Goal: Navigation & Orientation: Find specific page/section

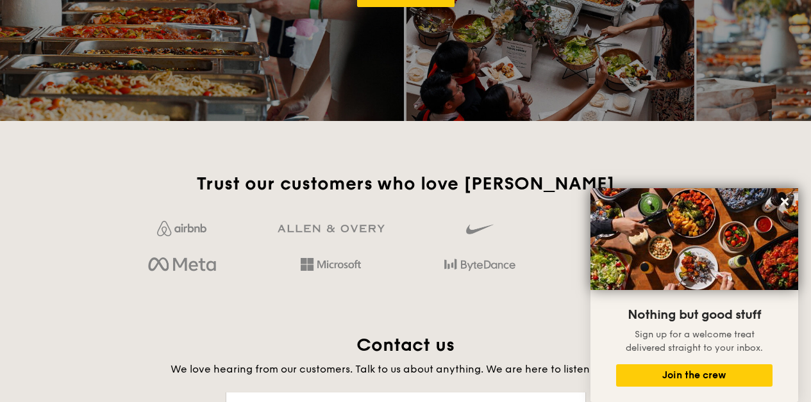
scroll to position [2444, 0]
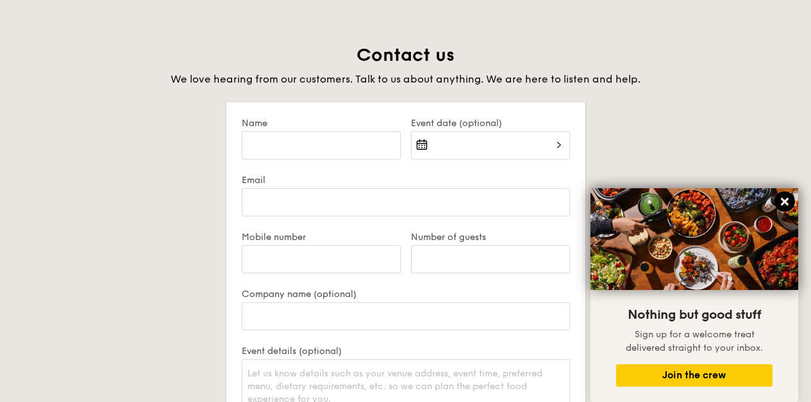
click at [781, 199] on icon at bounding box center [784, 202] width 8 height 8
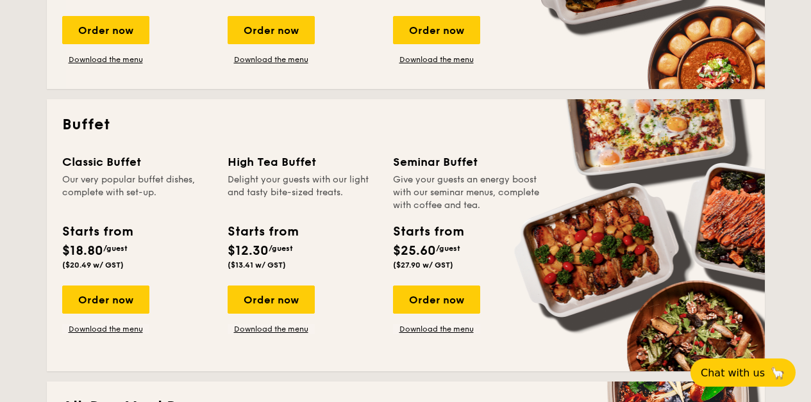
scroll to position [515, 0]
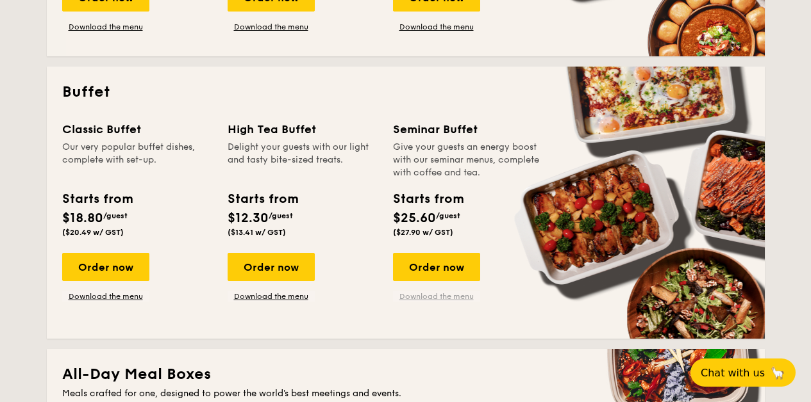
click at [432, 299] on link "Download the menu" at bounding box center [436, 297] width 87 height 10
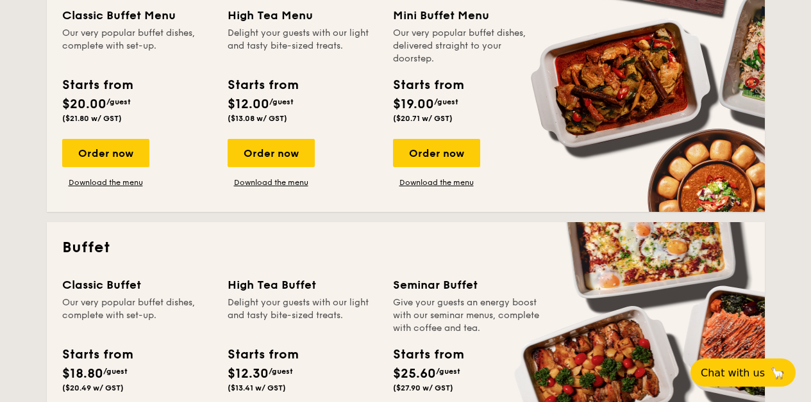
scroll to position [0, 0]
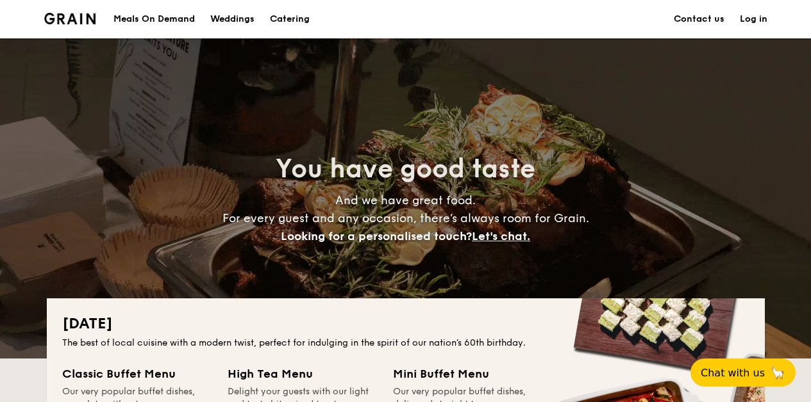
click at [136, 22] on div "Meals On Demand" at bounding box center [153, 19] width 81 height 38
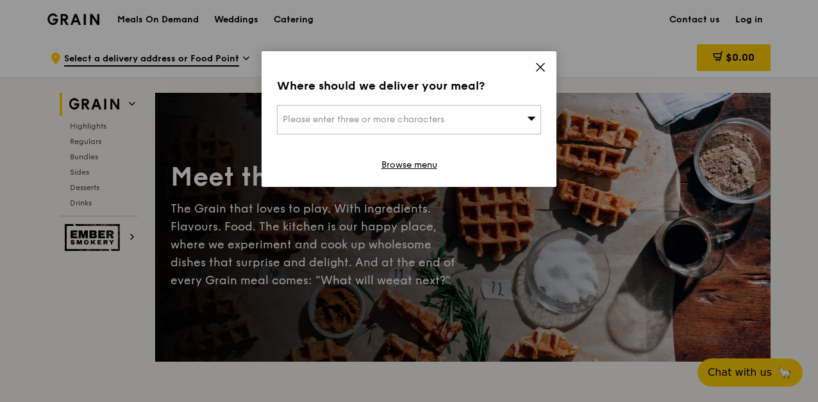
click at [540, 65] on icon at bounding box center [540, 68] width 12 height 12
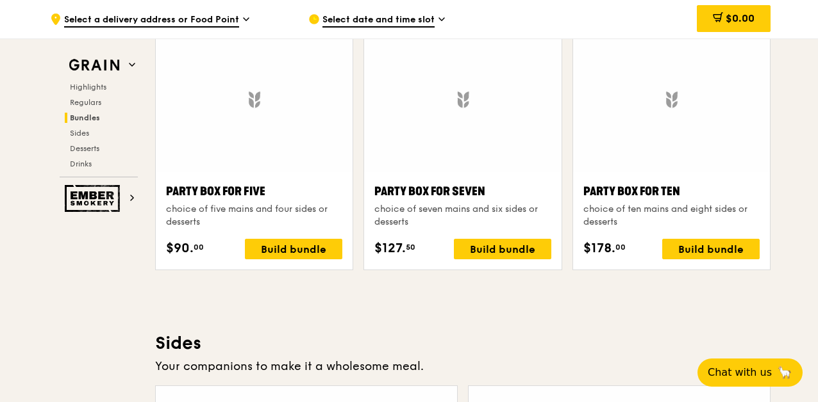
scroll to position [2396, 0]
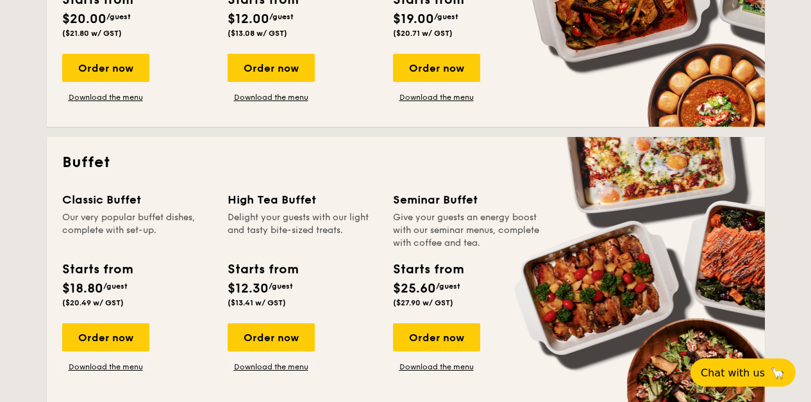
scroll to position [458, 0]
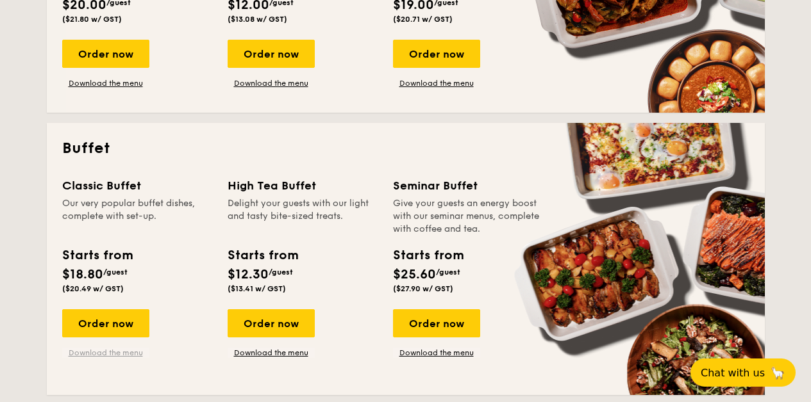
click at [98, 350] on link "Download the menu" at bounding box center [105, 353] width 87 height 10
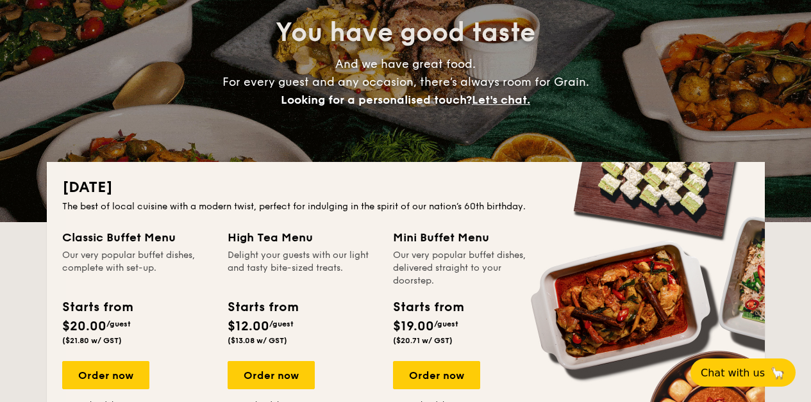
scroll to position [0, 0]
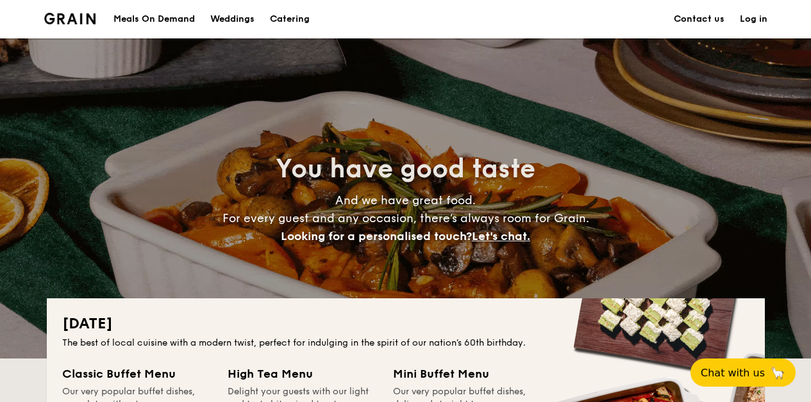
click at [688, 21] on link "Contact us" at bounding box center [698, 19] width 51 height 38
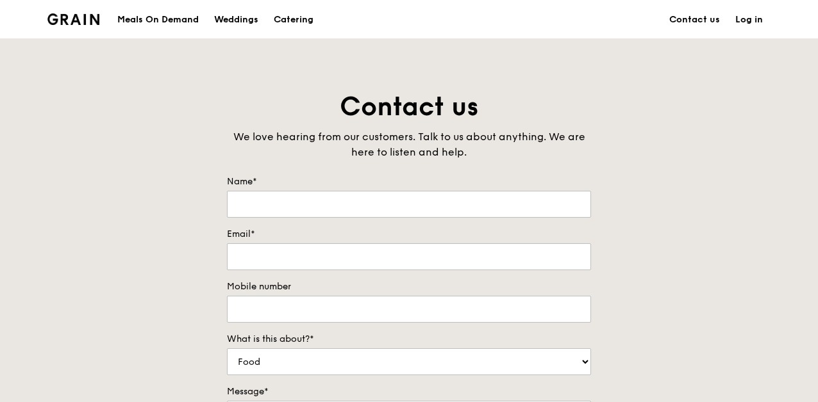
click at [147, 19] on div "Meals On Demand" at bounding box center [157, 20] width 81 height 38
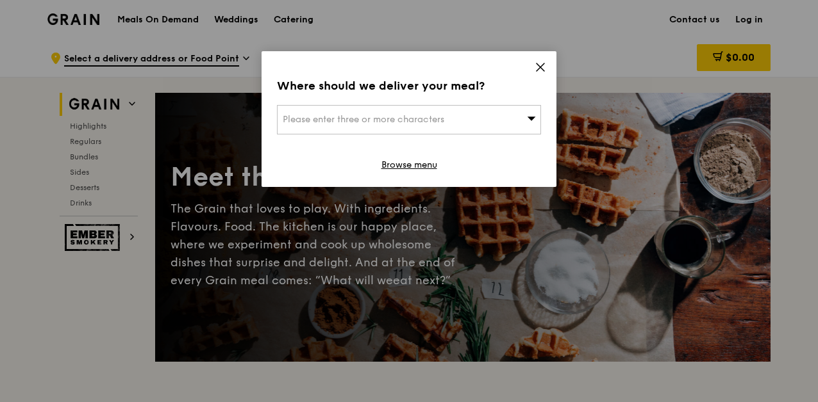
click at [536, 67] on icon at bounding box center [540, 68] width 12 height 12
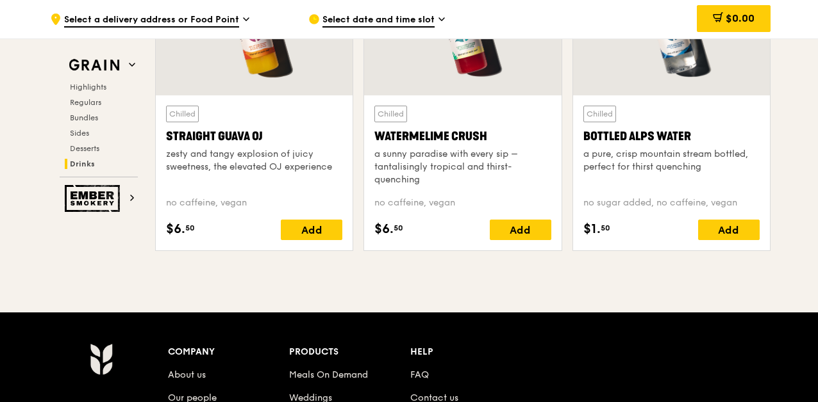
scroll to position [5175, 0]
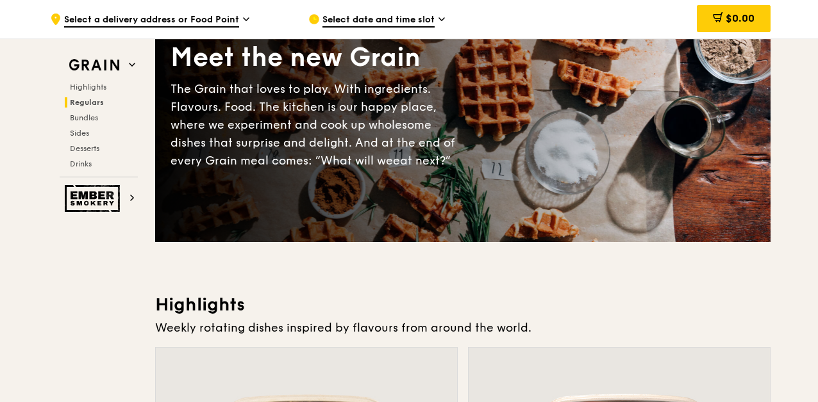
scroll to position [0, 0]
